Goal: Task Accomplishment & Management: Manage account settings

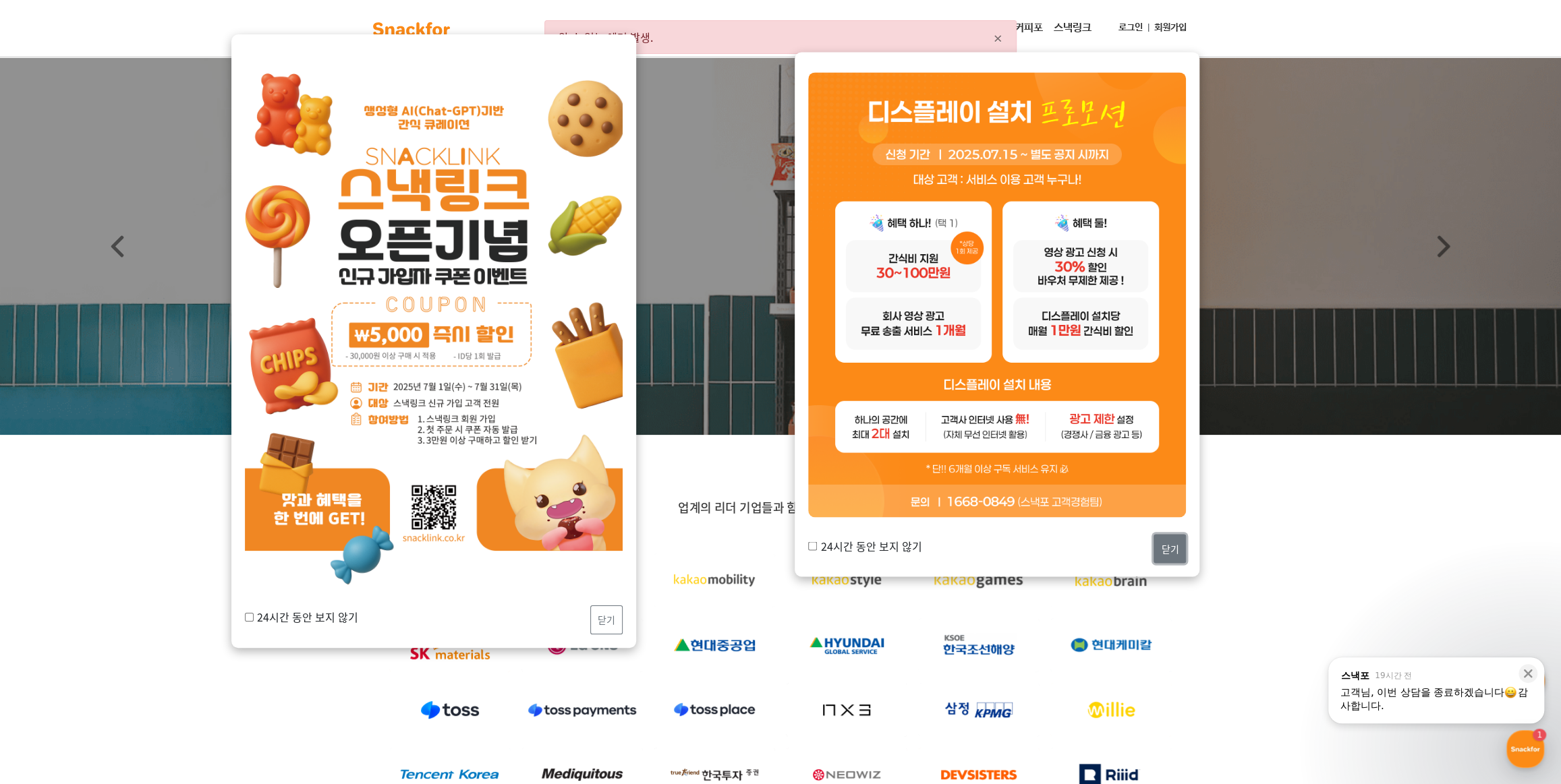
click at [1167, 546] on button "닫기" at bounding box center [1169, 549] width 32 height 29
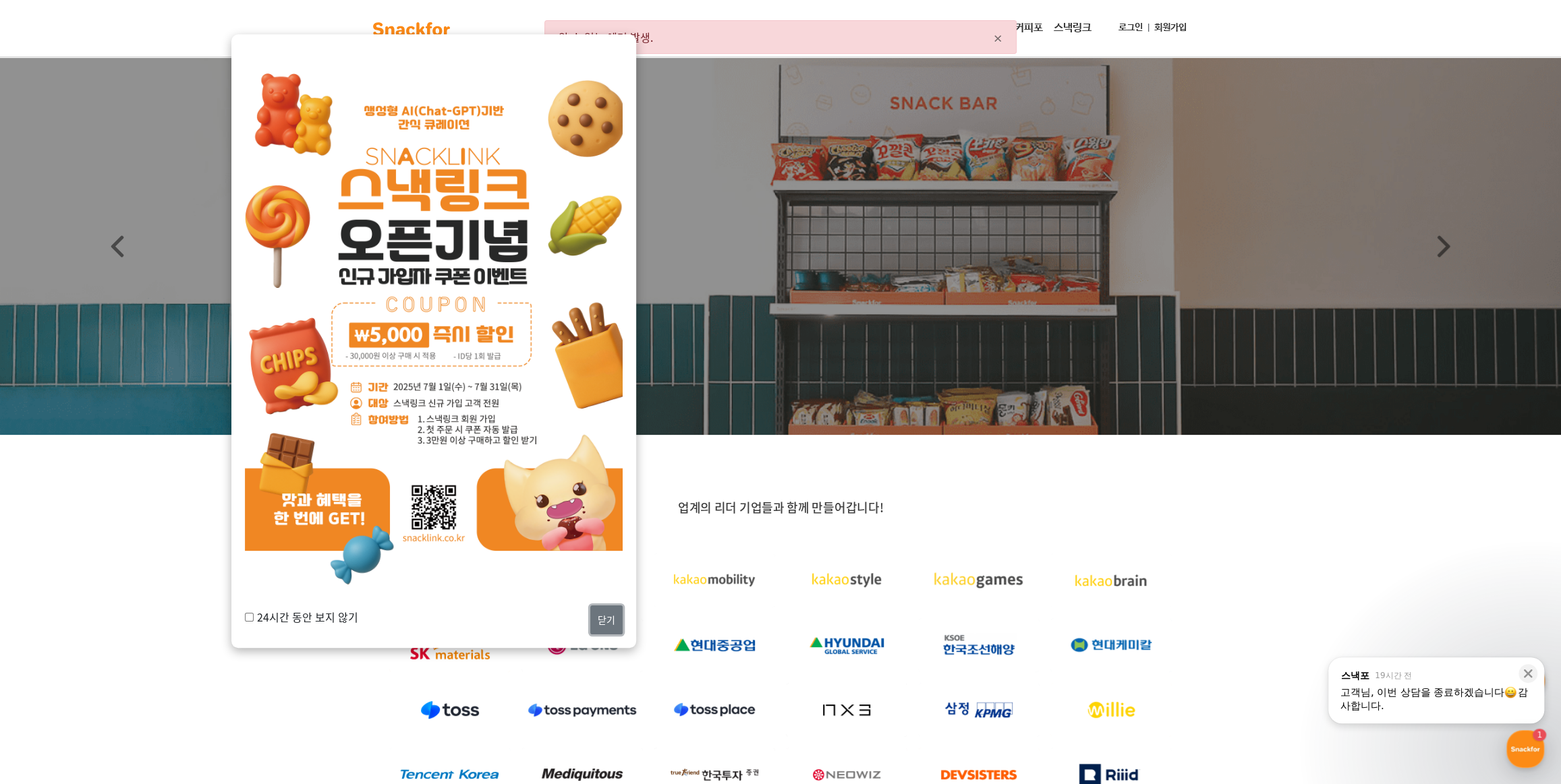
click at [599, 623] on button "닫기" at bounding box center [606, 620] width 32 height 29
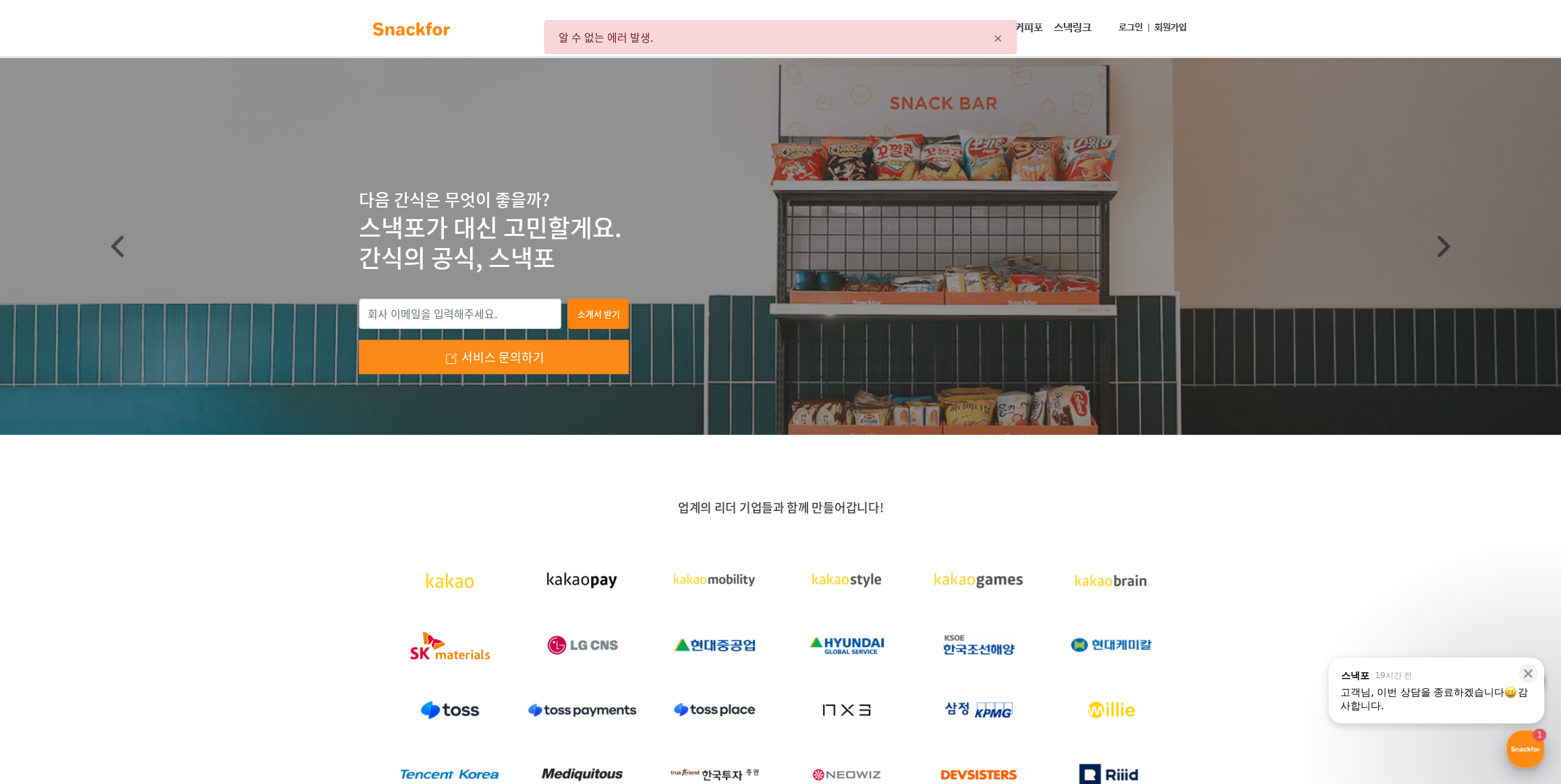
click at [1514, 740] on div "button" at bounding box center [1525, 749] width 38 height 38
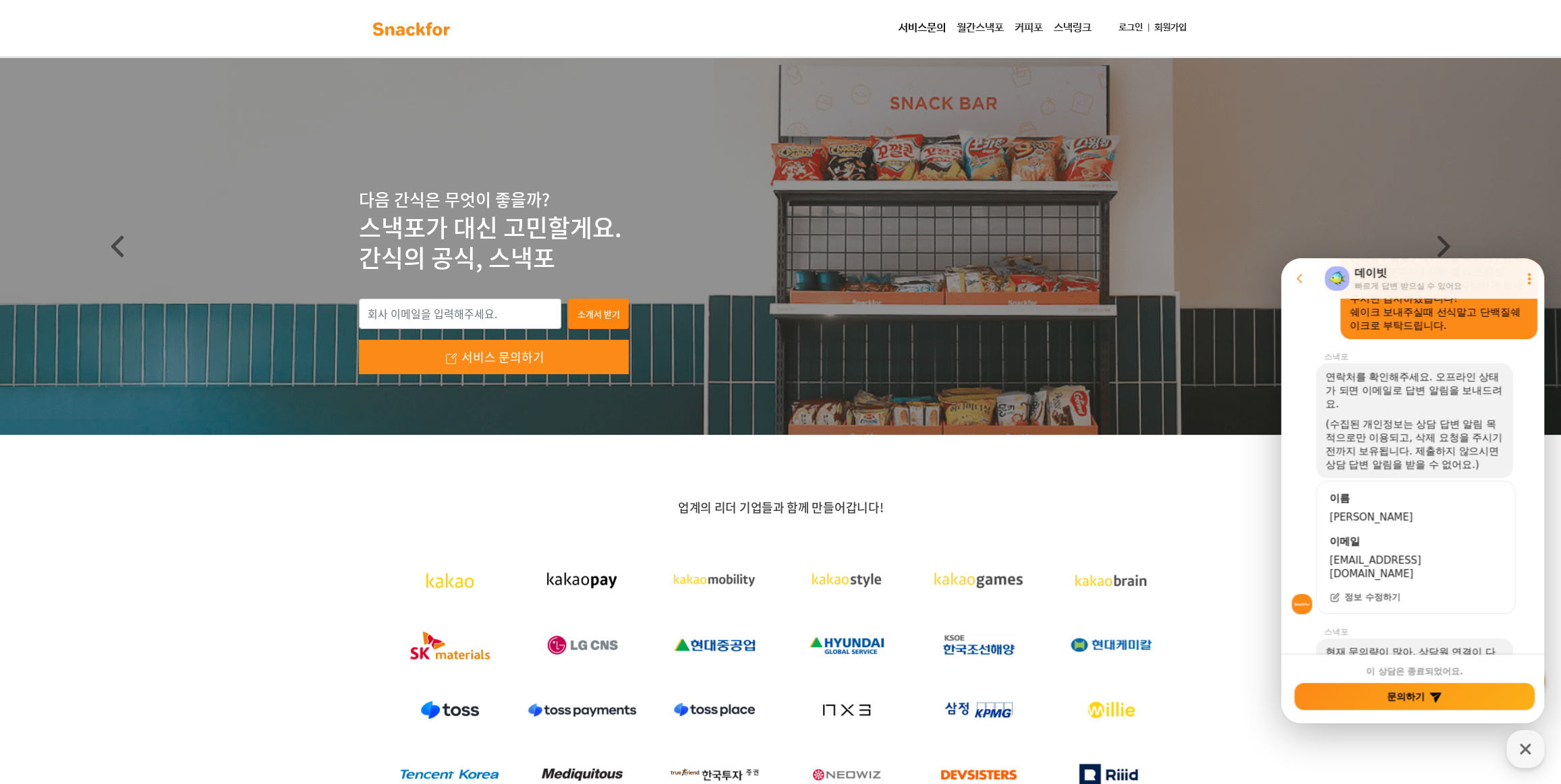
scroll to position [700, 0]
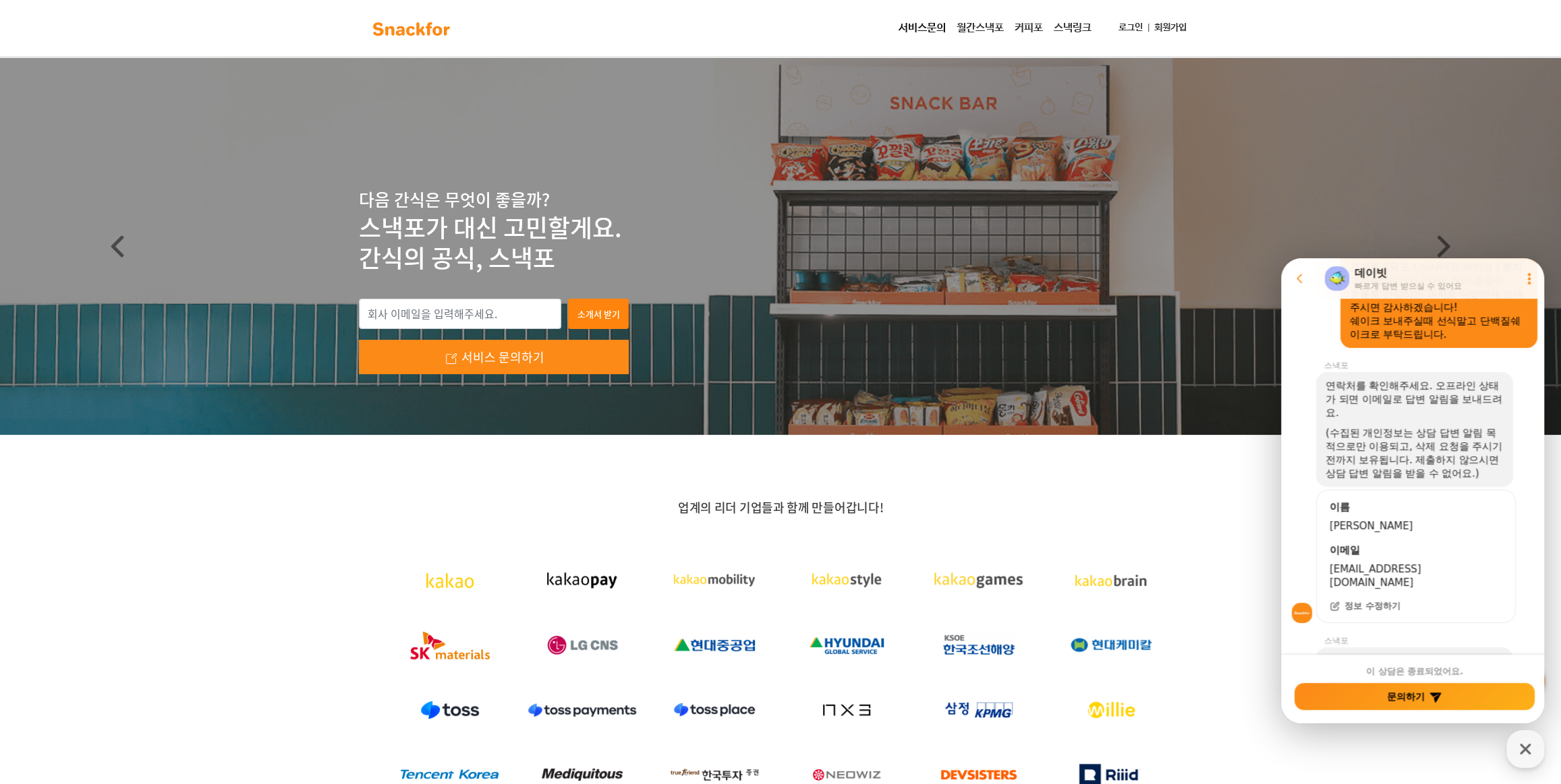
click at [1136, 20] on link "로그인" at bounding box center [1131, 28] width 35 height 25
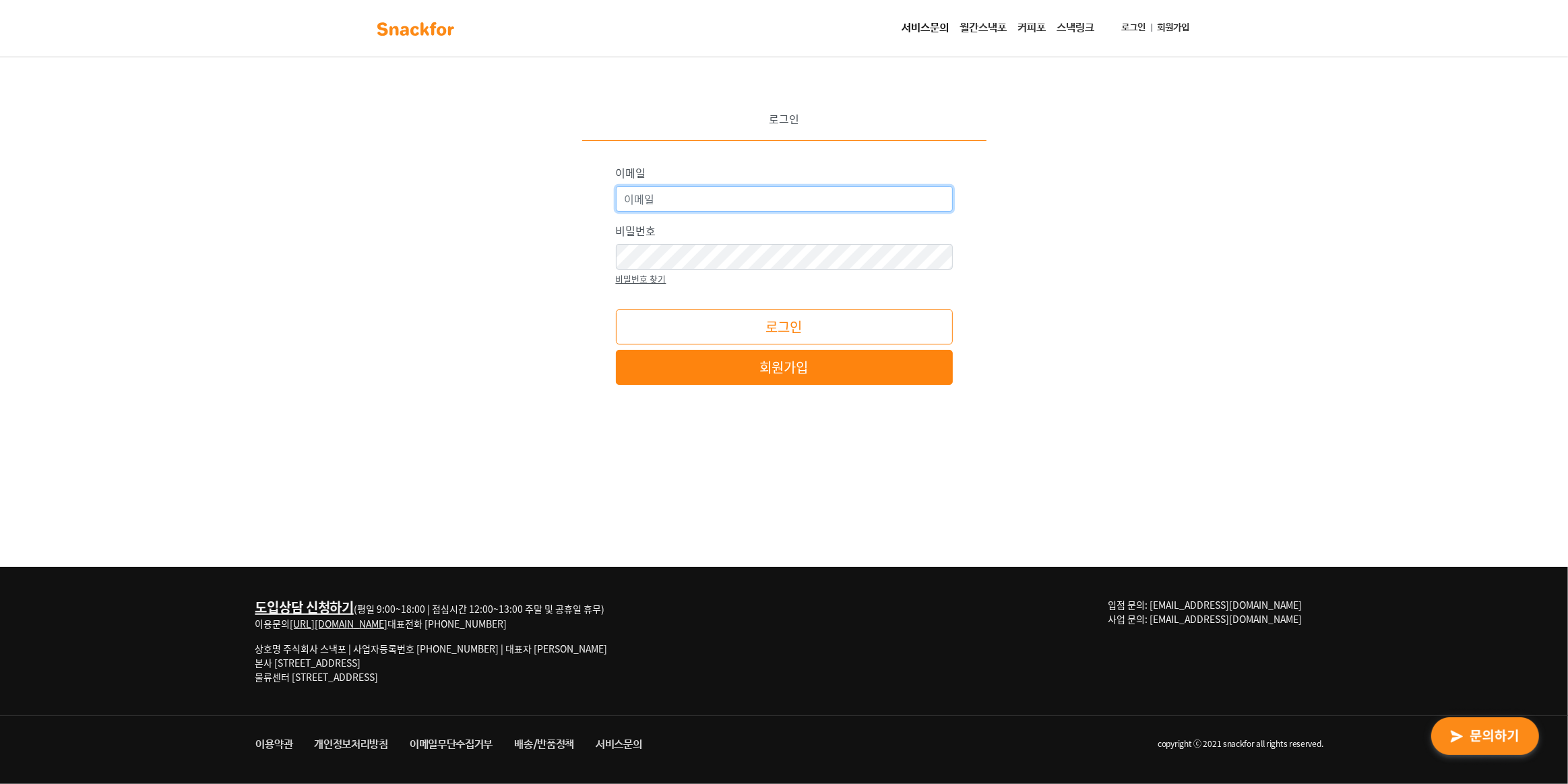
click at [794, 190] on input "이메일" at bounding box center [784, 199] width 337 height 25
type input "[EMAIL_ADDRESS][DOMAIN_NAME]"
click at [616, 309] on button "로그인" at bounding box center [784, 327] width 337 height 35
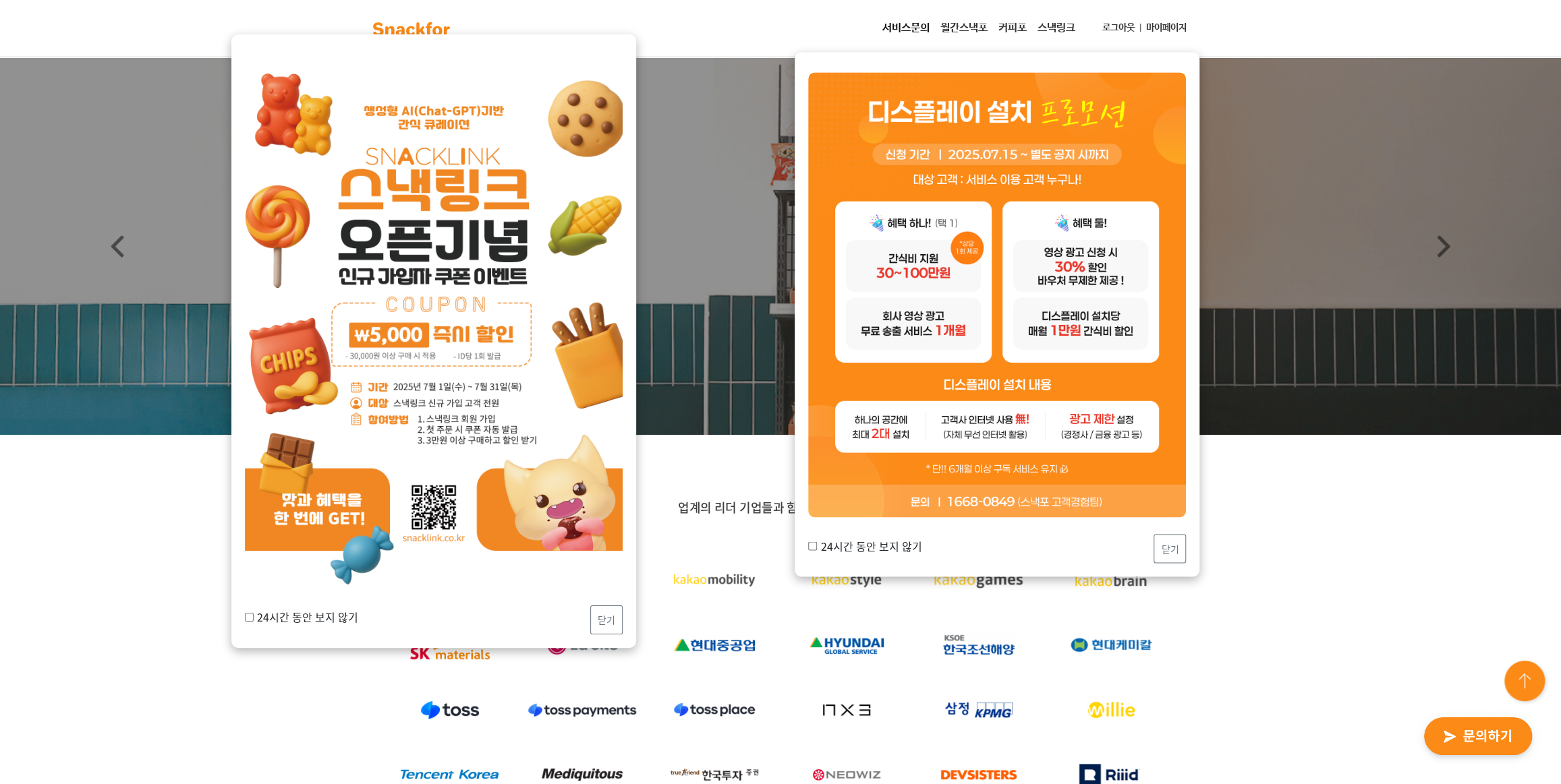
click at [1165, 32] on link "마이페이지" at bounding box center [1166, 28] width 51 height 25
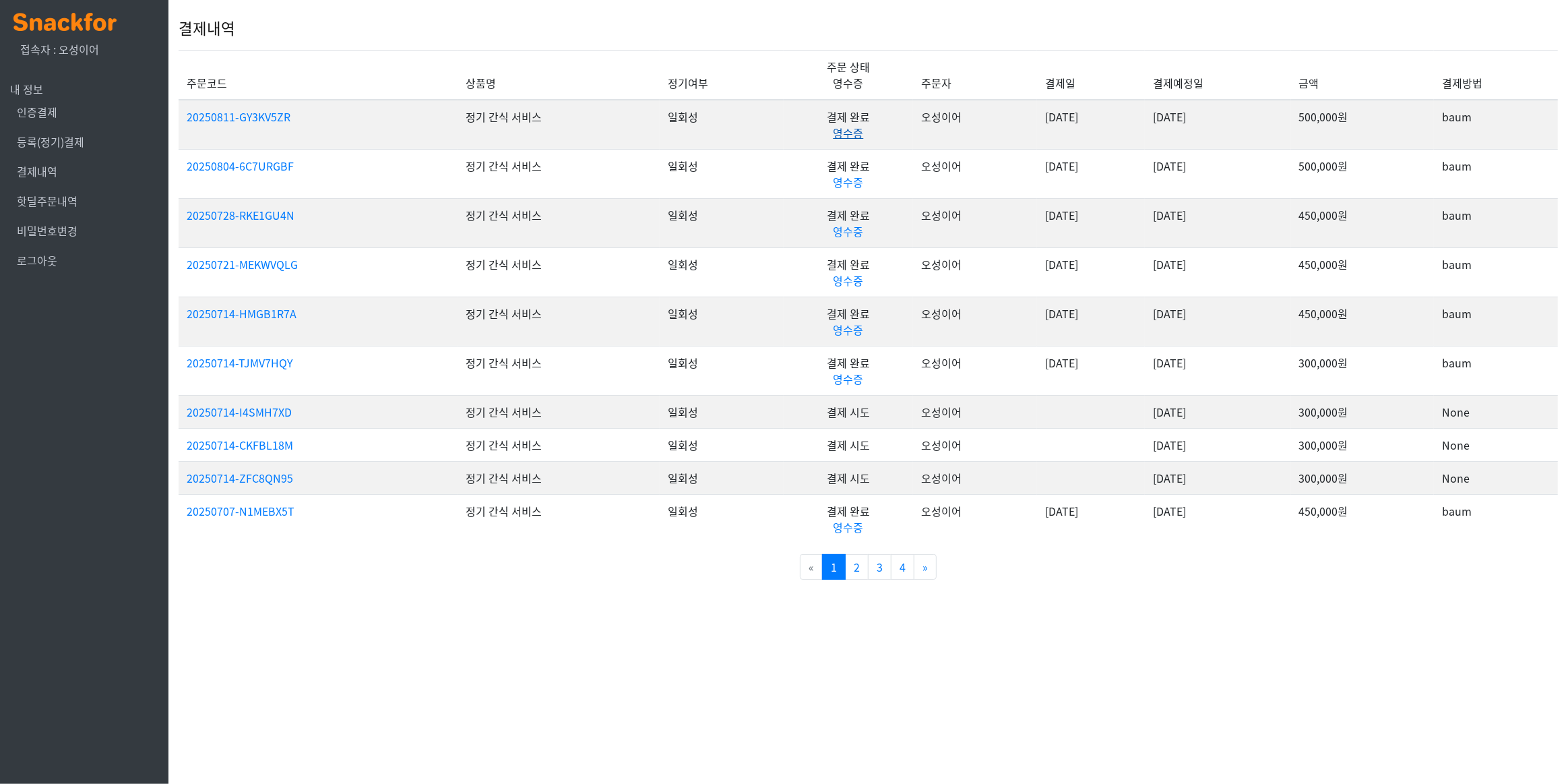
click at [833, 132] on link "영수증" at bounding box center [847, 133] width 30 height 16
